Goal: Task Accomplishment & Management: Manage account settings

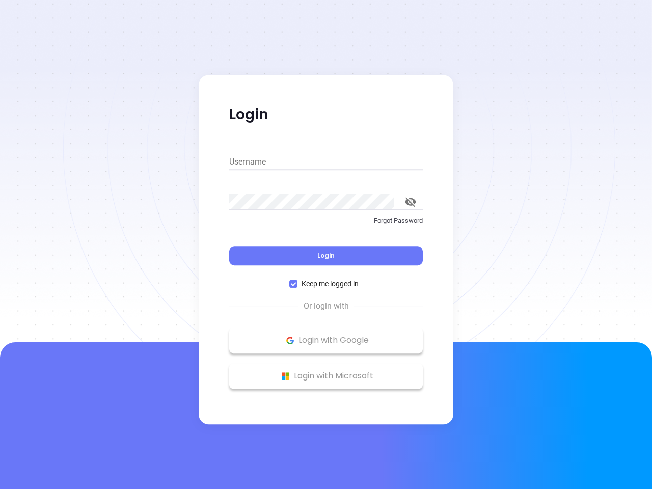
click at [326, 245] on div "Login" at bounding box center [326, 250] width 194 height 32
click at [326, 162] on input "Username" at bounding box center [326, 162] width 194 height 16
click at [411, 202] on icon "toggle password visibility" at bounding box center [410, 202] width 11 height 10
click at [326, 256] on span "Login" at bounding box center [325, 255] width 17 height 9
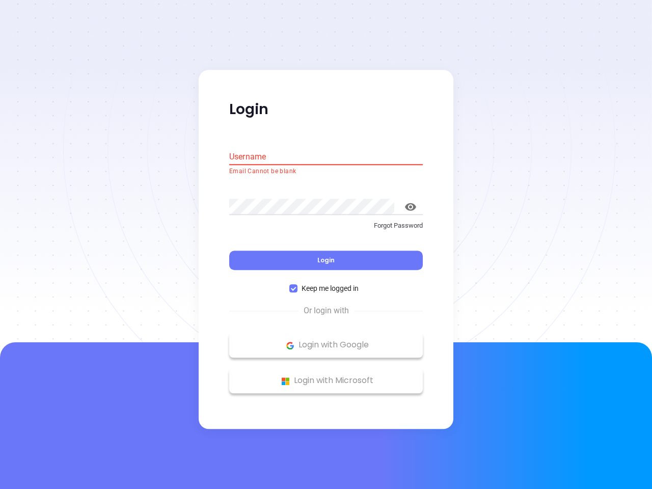
click at [326, 284] on span "Keep me logged in" at bounding box center [329, 288] width 65 height 11
click at [297, 285] on input "Keep me logged in" at bounding box center [293, 289] width 8 height 8
checkbox input "false"
click at [326, 340] on p "Login with Google" at bounding box center [325, 345] width 183 height 15
click at [326, 376] on p "Login with Microsoft" at bounding box center [325, 380] width 183 height 15
